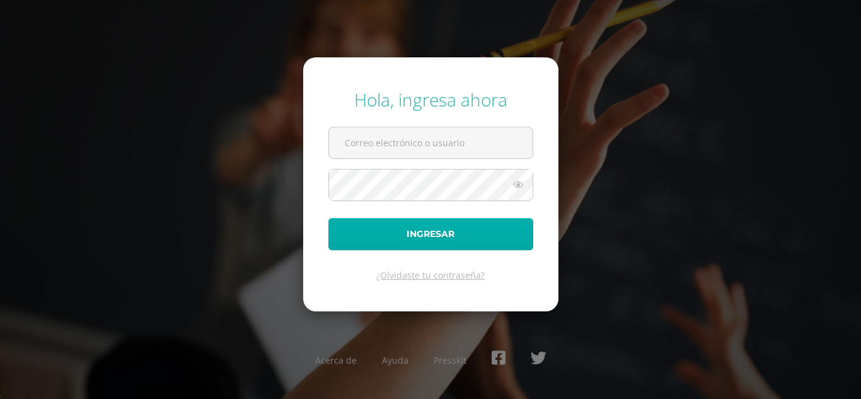
type input "[EMAIL_ADDRESS][DOMAIN_NAME]"
click at [462, 229] on button "Ingresar" at bounding box center [430, 234] width 205 height 32
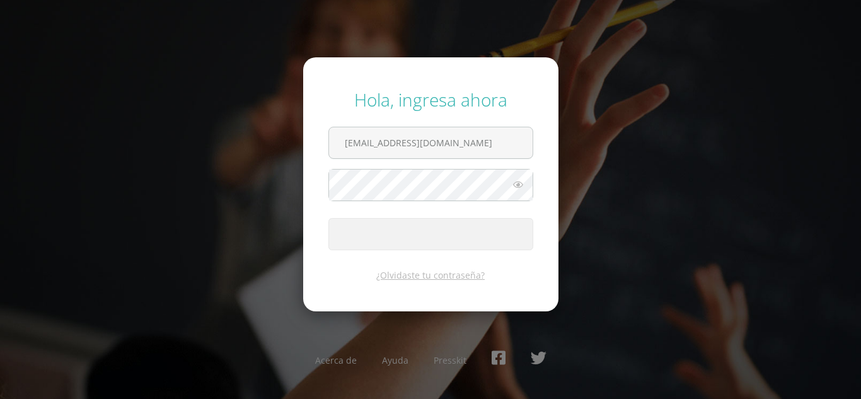
click at [462, 229] on span "submit" at bounding box center [430, 234] width 203 height 31
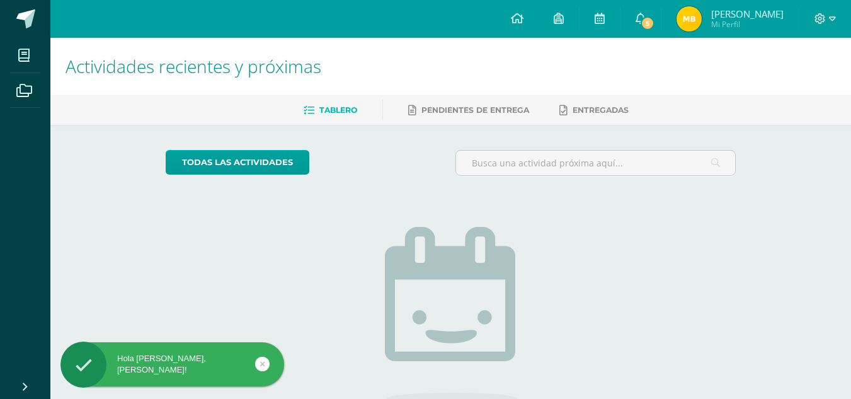
click at [702, 16] on img at bounding box center [689, 18] width 25 height 25
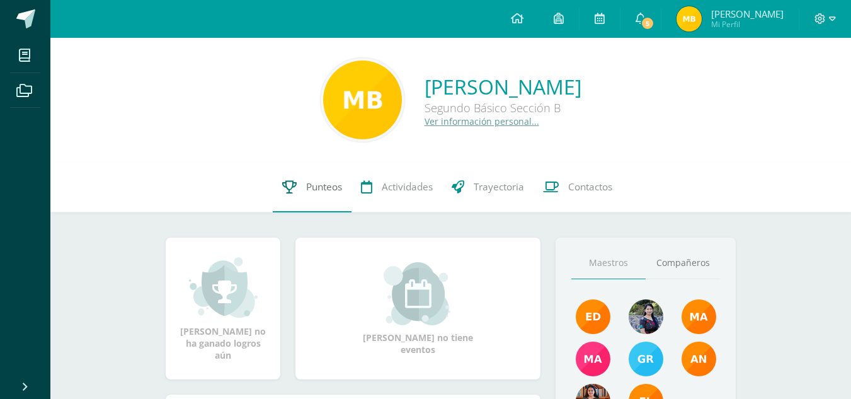
click at [299, 181] on link "Punteos" at bounding box center [312, 187] width 79 height 50
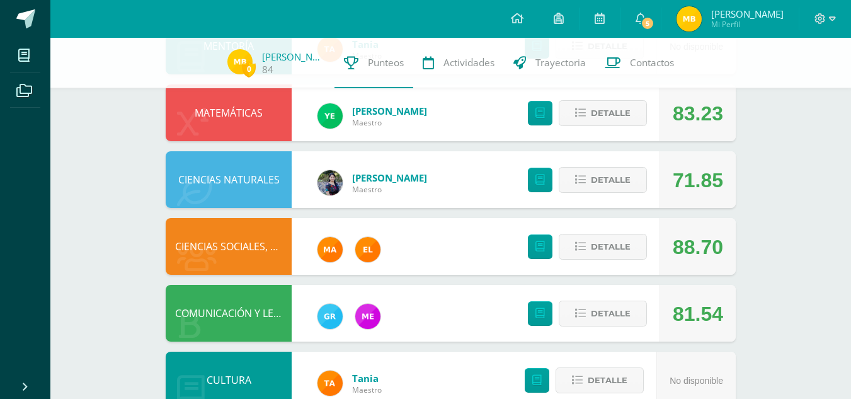
scroll to position [314, 0]
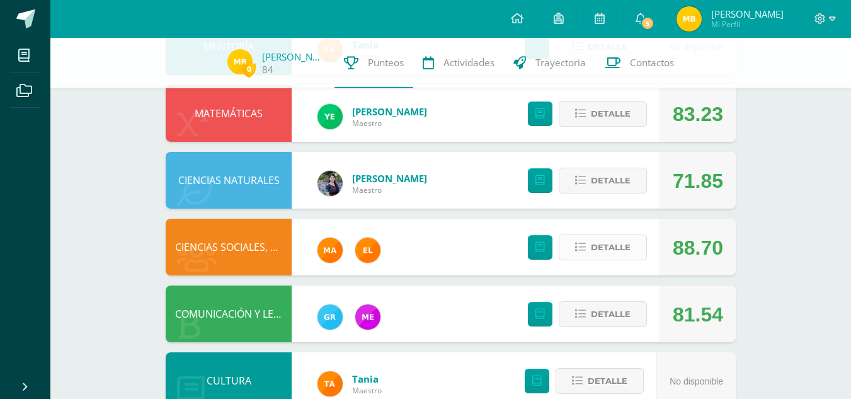
click at [614, 241] on span "Detalle" at bounding box center [611, 247] width 40 height 23
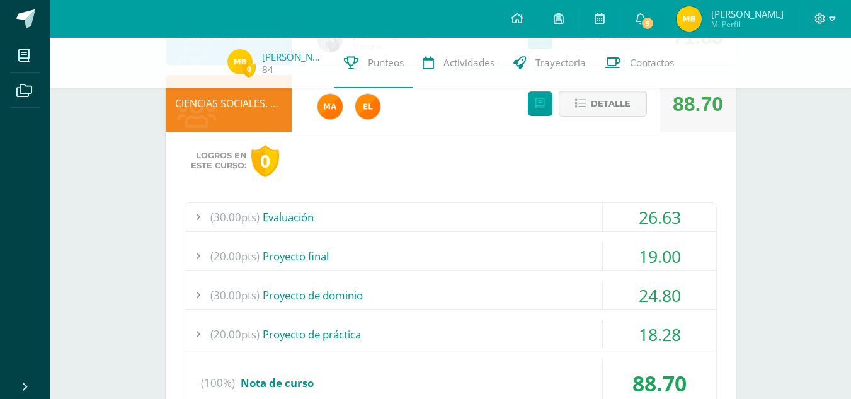
scroll to position [458, 0]
click at [570, 215] on div "(30.00pts) Evaluación" at bounding box center [450, 216] width 531 height 28
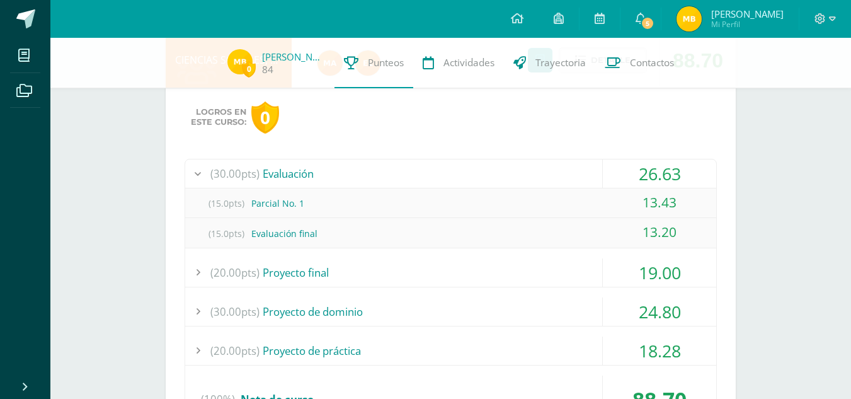
scroll to position [505, 0]
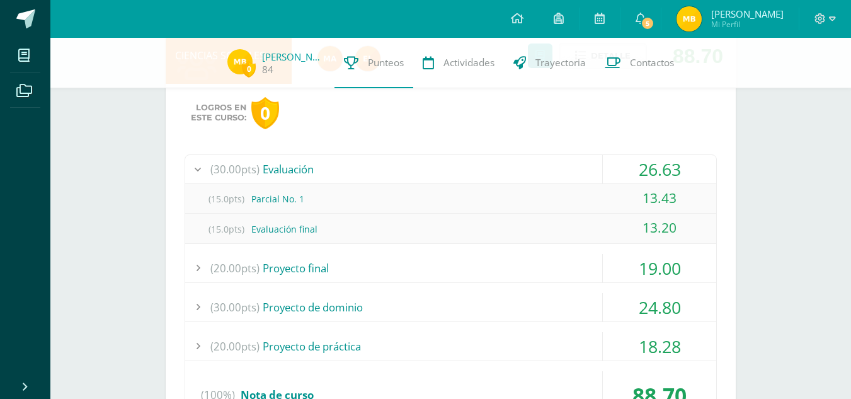
click at [552, 277] on div "(20.00pts) Proyecto final" at bounding box center [450, 268] width 531 height 28
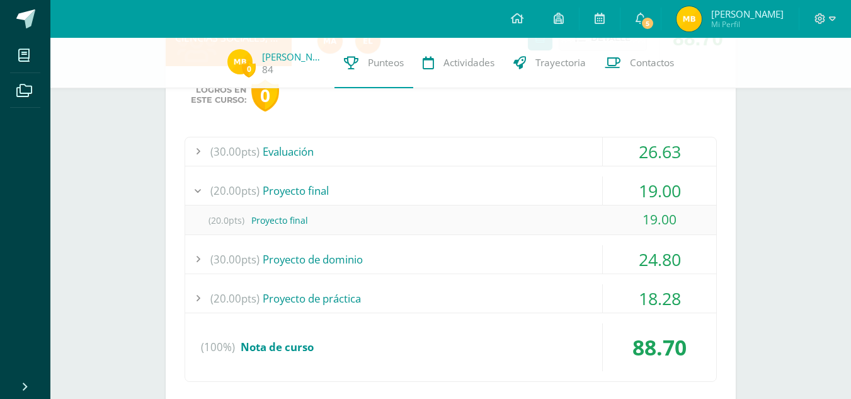
scroll to position [524, 0]
click at [520, 262] on div "(30.00pts) Proyecto de dominio" at bounding box center [450, 258] width 531 height 28
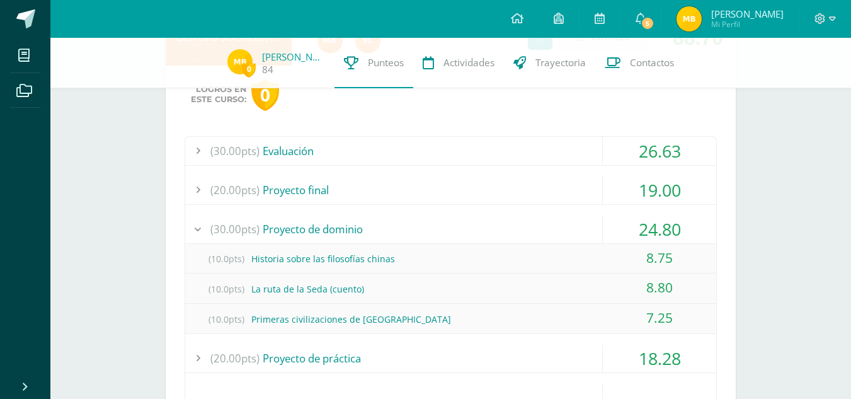
drag, startPoint x: 520, startPoint y: 262, endPoint x: 537, endPoint y: 349, distance: 88.6
click at [537, 349] on div "(30.00pts) Evaluación 26.63 (15.0pts) Parcial No. 1 13.43 (15.0pts) Evaluación …" at bounding box center [451, 289] width 532 height 306
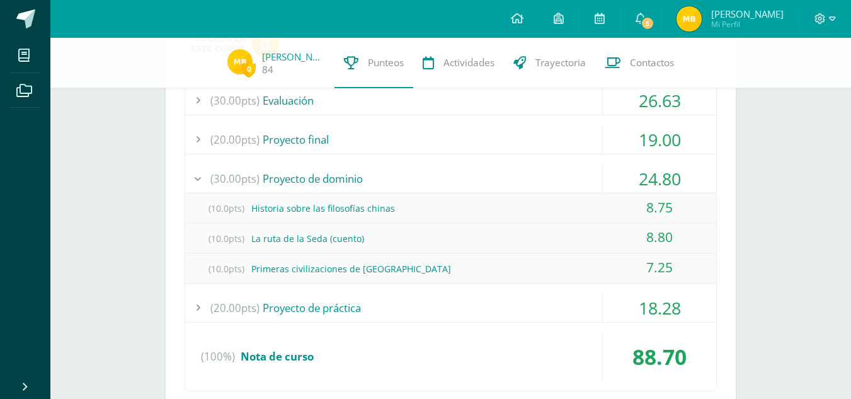
scroll to position [575, 0]
click at [701, 270] on div "7.25" at bounding box center [659, 266] width 113 height 28
click at [531, 314] on div "(20.00pts) Proyecto de práctica" at bounding box center [450, 306] width 531 height 28
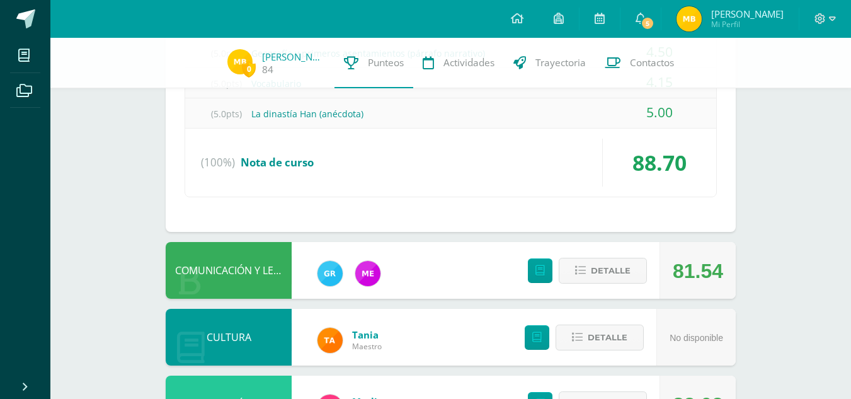
scroll to position [798, 0]
